Goal: Information Seeking & Learning: Learn about a topic

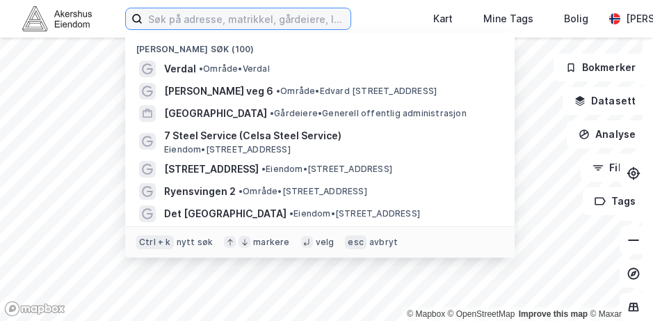
click at [185, 26] on input at bounding box center [247, 18] width 208 height 21
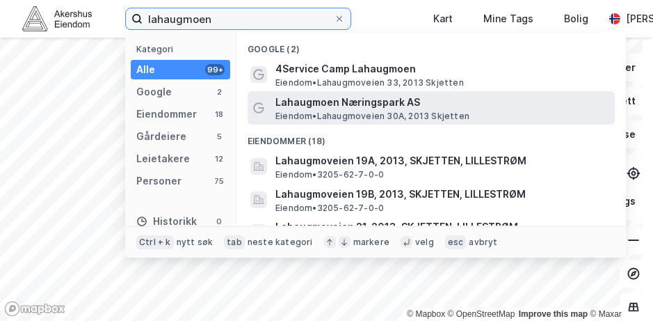
type input "lahaugmoen"
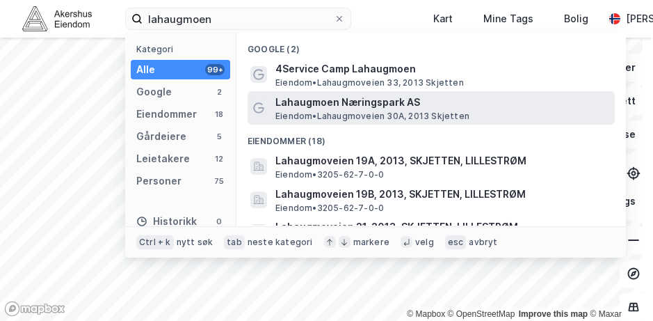
click at [318, 99] on span "Lahaugmoen Næringspark AS" at bounding box center [442, 102] width 334 height 17
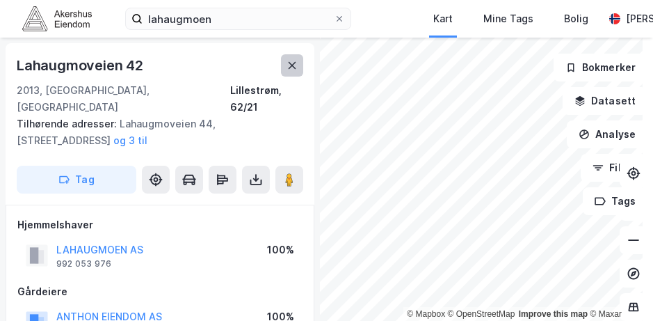
click at [296, 65] on icon at bounding box center [291, 65] width 11 height 11
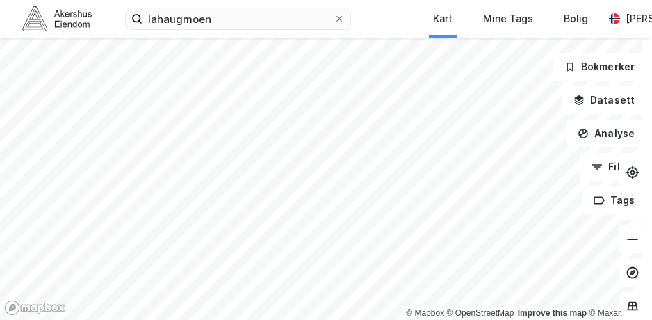
click at [151, 320] on html "lahaugmoen Kart Mine Tags Bolig [PERSON_NAME] © Mapbox © OpenStreetMap Improve …" at bounding box center [326, 160] width 652 height 320
click at [389, 0] on html "lahaugmoen Kart Mine Tags Bolig [PERSON_NAME] © Mapbox © OpenStreetMap Improve …" at bounding box center [326, 160] width 652 height 320
click at [165, 320] on html "lahaugmoen Kart Mine Tags Bolig [PERSON_NAME] © Mapbox © OpenStreetMap Improve …" at bounding box center [326, 160] width 652 height 320
click at [202, 320] on html "lahaugmoen Kart Mine Tags Bolig [PERSON_NAME] © Mapbox © OpenStreetMap Improve …" at bounding box center [326, 160] width 652 height 320
click at [613, 0] on html "lahaugmoen Kart Mine Tags Bolig [PERSON_NAME] © Mapbox © OpenStreetMap Improve …" at bounding box center [326, 160] width 652 height 320
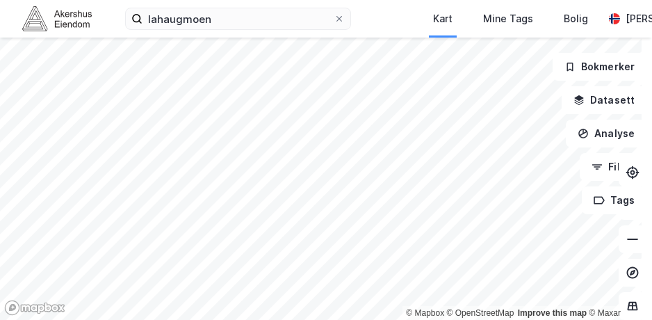
click at [560, 0] on html "lahaugmoen Kart Mine Tags Bolig [PERSON_NAME] © Mapbox © OpenStreetMap Improve …" at bounding box center [326, 160] width 652 height 320
click at [175, 320] on html "lahaugmoen Kart Mine Tags Bolig [PERSON_NAME] © Mapbox © OpenStreetMap Improve …" at bounding box center [326, 160] width 652 height 320
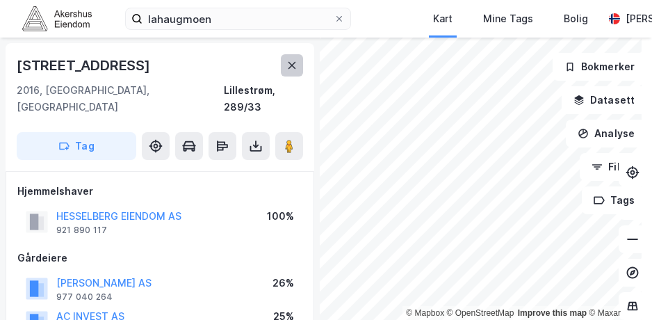
click at [290, 63] on icon at bounding box center [293, 65] width 8 height 7
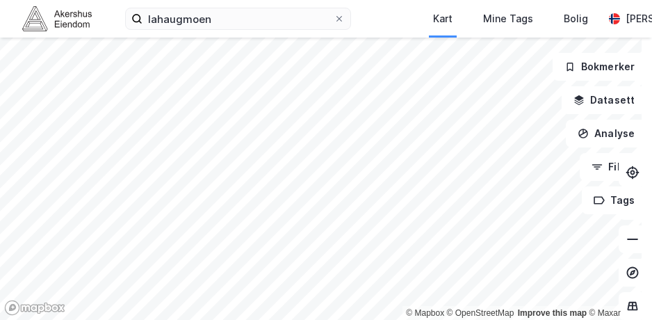
click at [508, 0] on html "lahaugmoen Kart Mine Tags Bolig [PERSON_NAME] © Mapbox © OpenStreetMap Improve …" at bounding box center [326, 160] width 652 height 320
click at [437, 0] on html "lahaugmoen Kart Mine Tags Bolig [PERSON_NAME] © Mapbox © OpenStreetMap Improve …" at bounding box center [326, 160] width 652 height 320
